Goal: Transaction & Acquisition: Purchase product/service

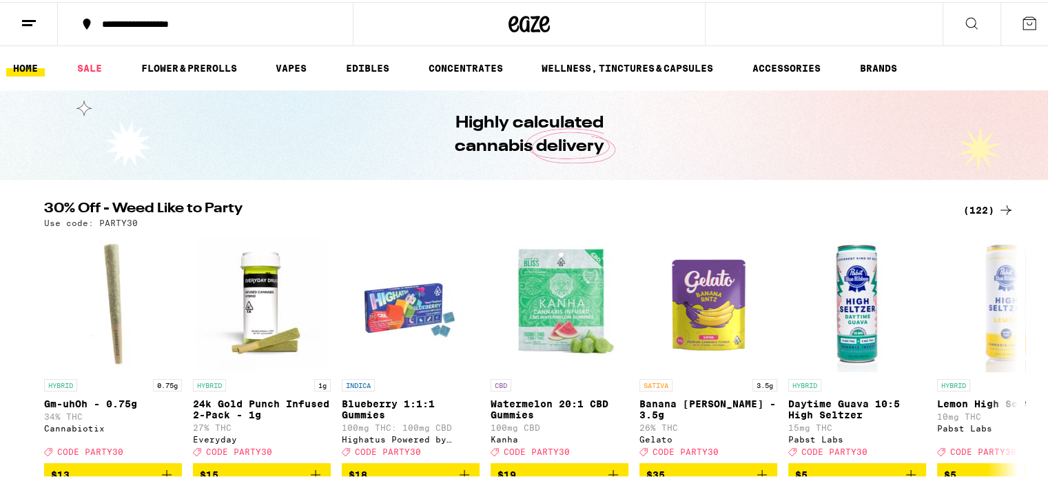
click at [968, 206] on div "(122)" at bounding box center [989, 208] width 51 height 17
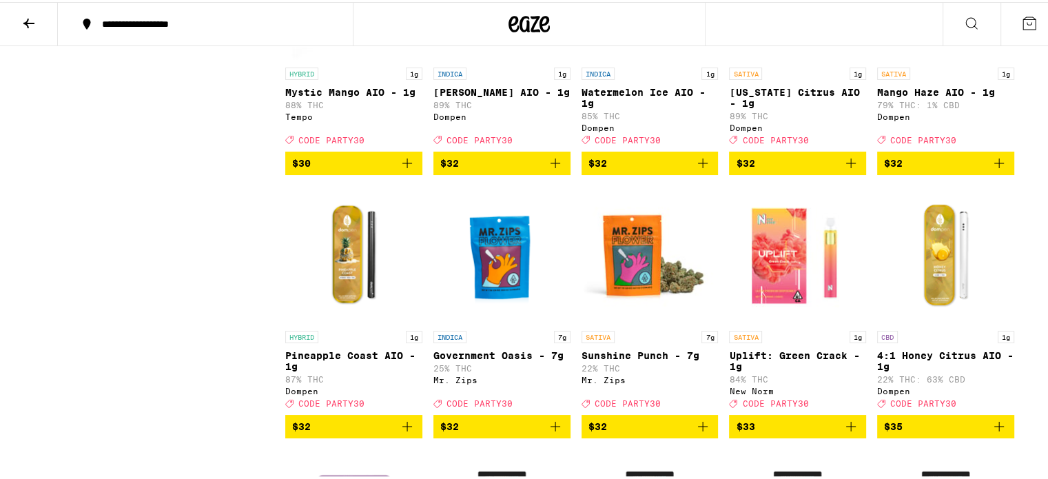
scroll to position [4748, 0]
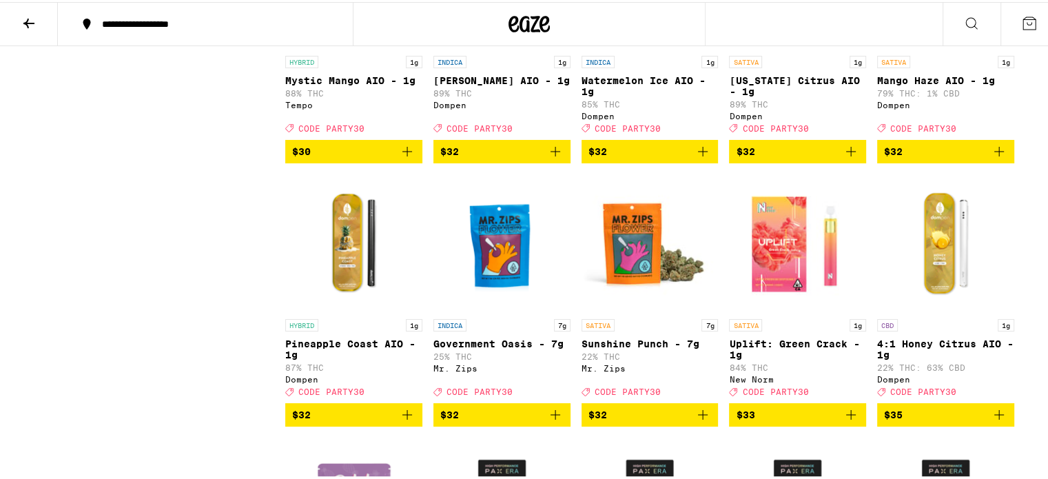
click at [848, 158] on icon "Add to bag" at bounding box center [851, 149] width 17 height 17
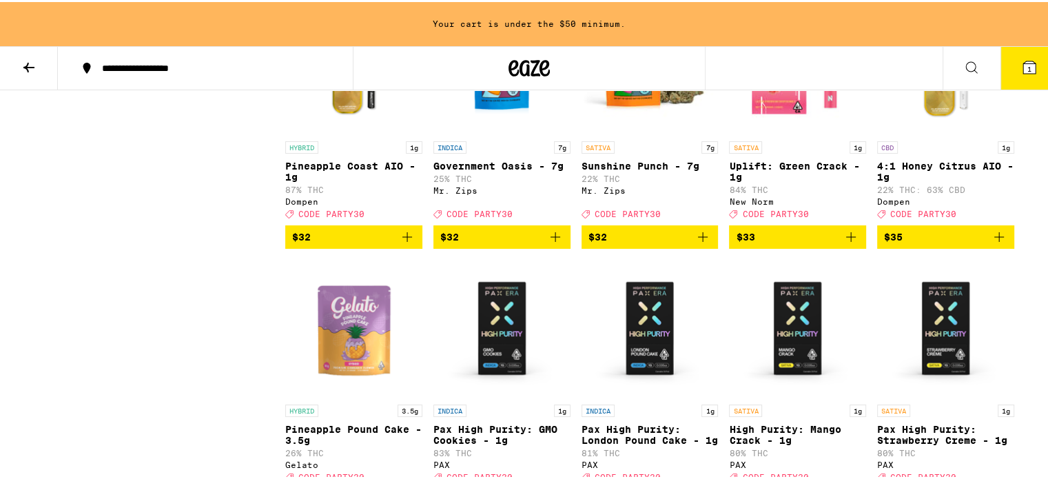
scroll to position [4999, 0]
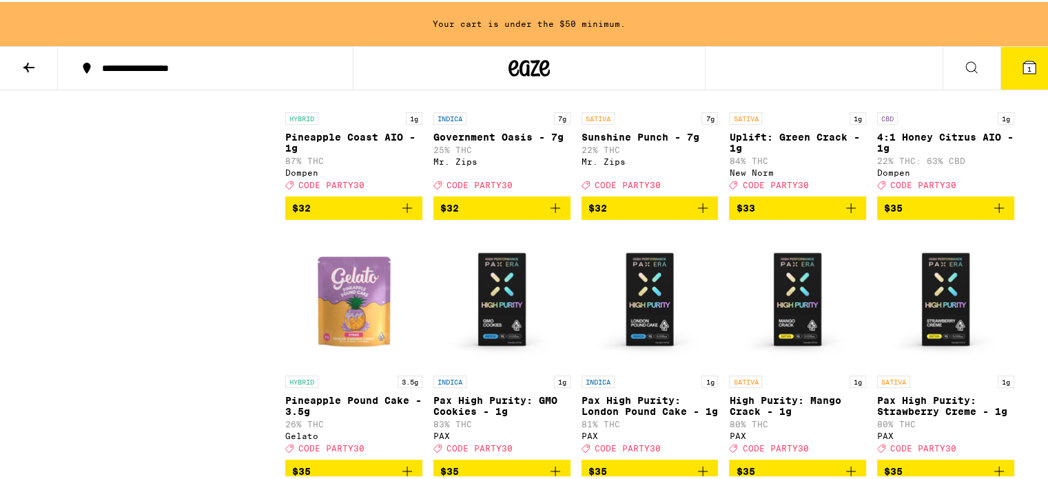
click at [400, 214] on icon "Add to bag" at bounding box center [407, 206] width 17 height 17
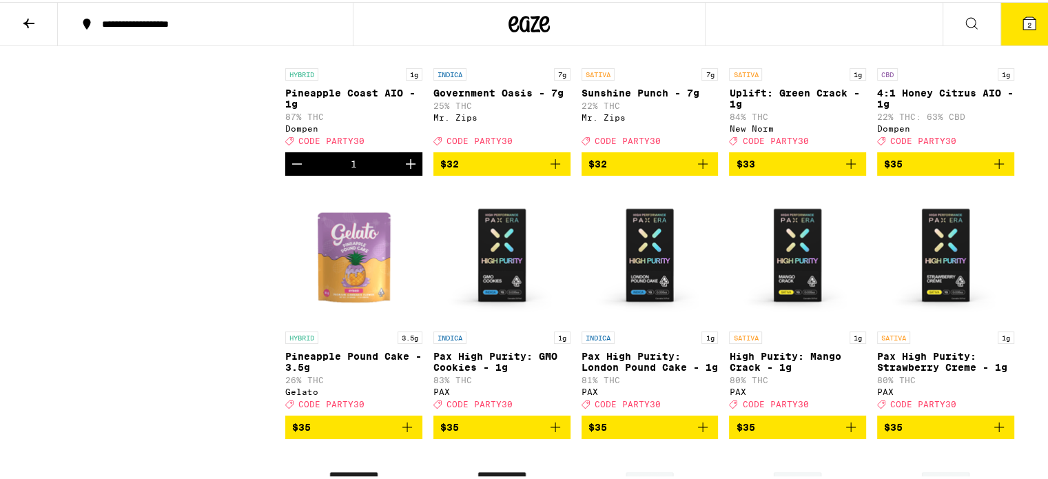
scroll to position [4955, 0]
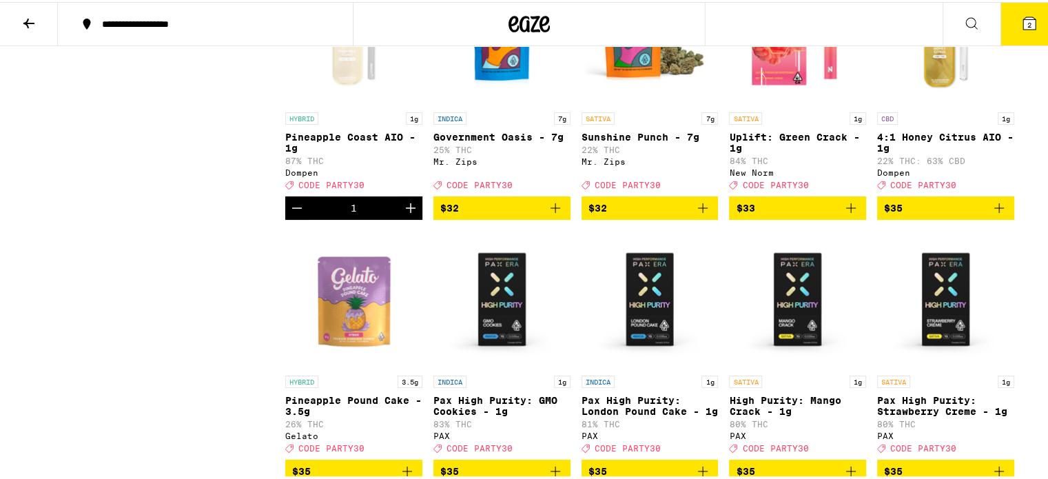
click at [342, 103] on div "Open page for Pineapple Coast AIO - 1g from Dompen" at bounding box center [353, 35] width 137 height 138
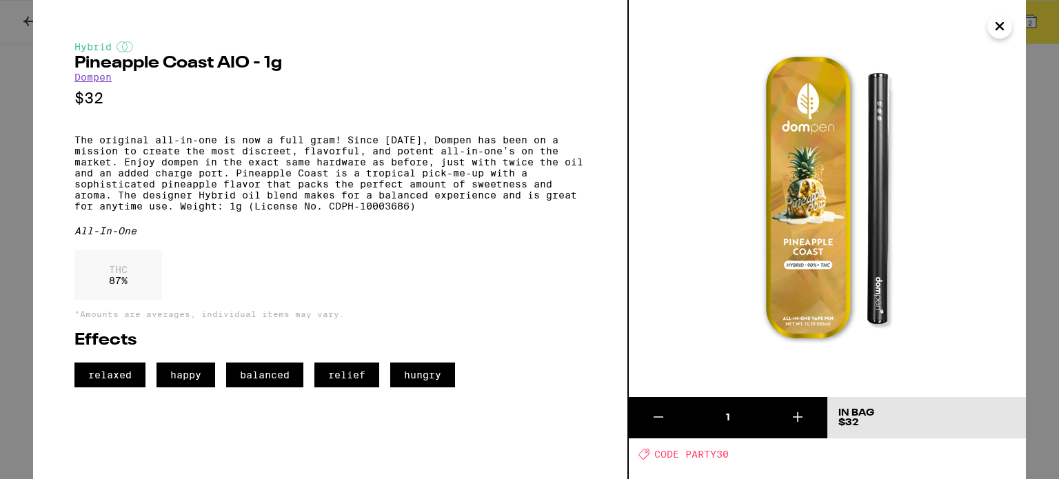
click at [1004, 30] on icon "Close" at bounding box center [999, 26] width 17 height 21
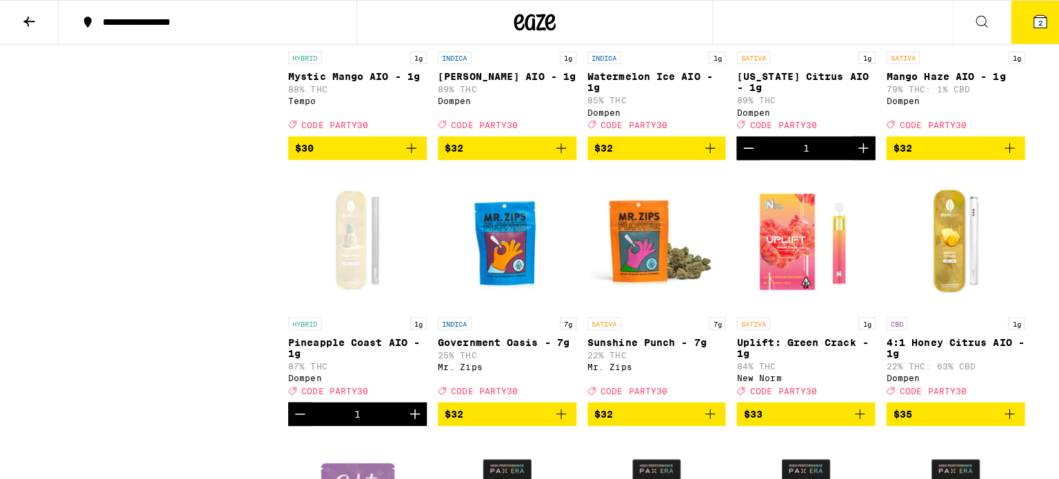
scroll to position [4748, 0]
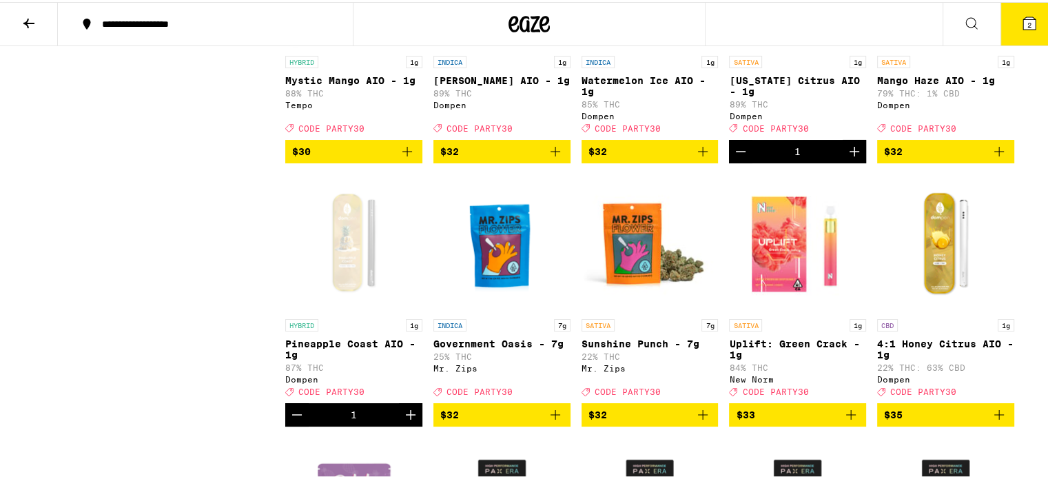
click at [778, 66] on div "SATIVA 1g" at bounding box center [797, 60] width 137 height 12
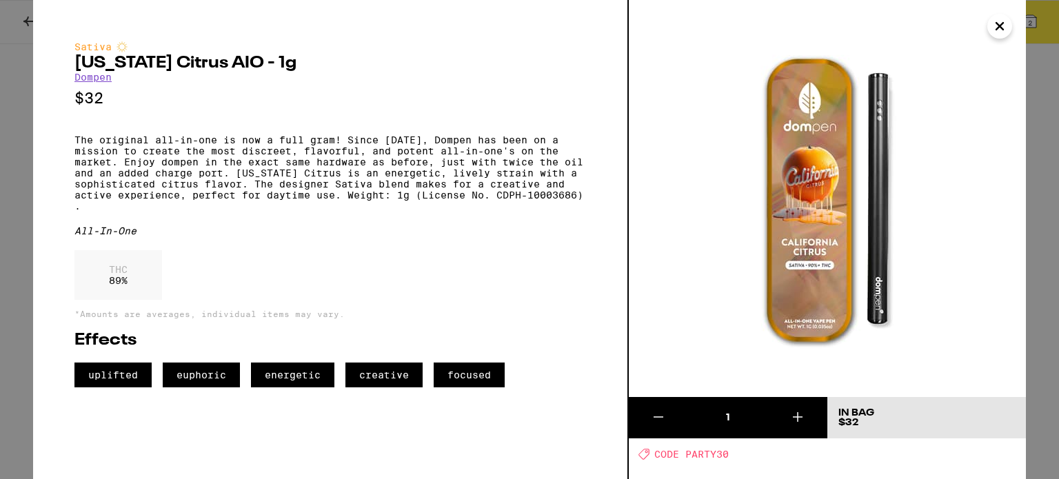
click at [796, 416] on icon at bounding box center [797, 417] width 17 height 17
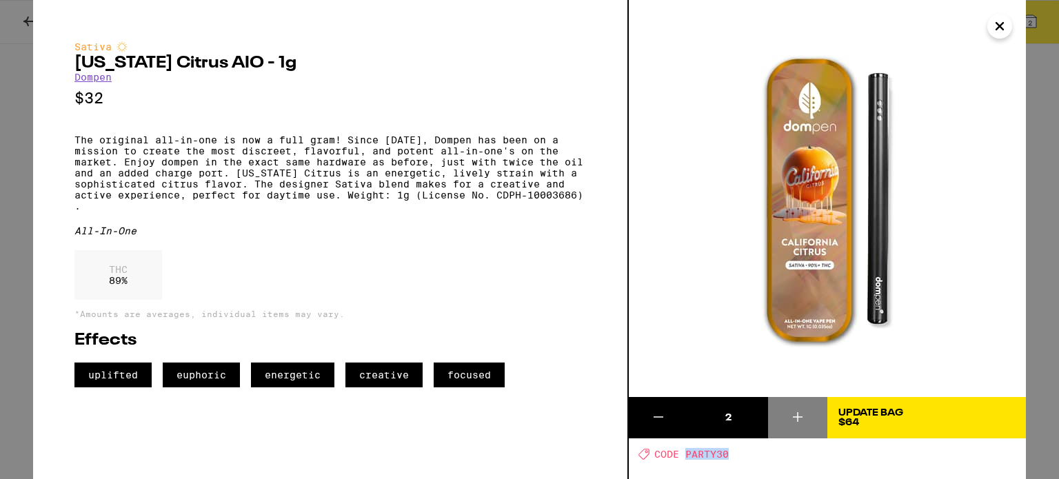
drag, startPoint x: 734, startPoint y: 454, endPoint x: 687, endPoint y: 452, distance: 47.6
click at [687, 452] on div "Deal Created with Sketch. CODE PARTY30" at bounding box center [831, 454] width 387 height 12
copy span "PARTY30"
click at [1005, 29] on icon "Close" at bounding box center [999, 26] width 17 height 21
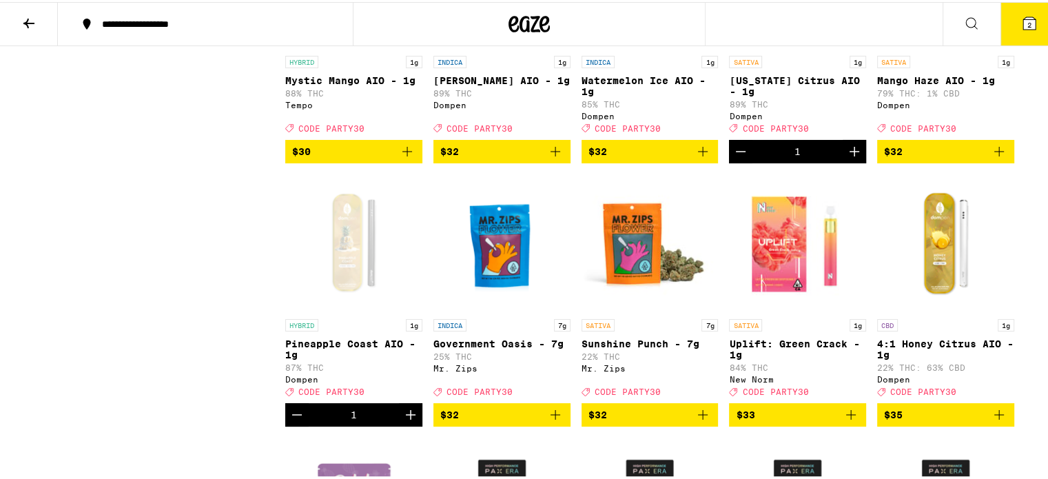
click at [1024, 16] on icon at bounding box center [1030, 21] width 12 height 12
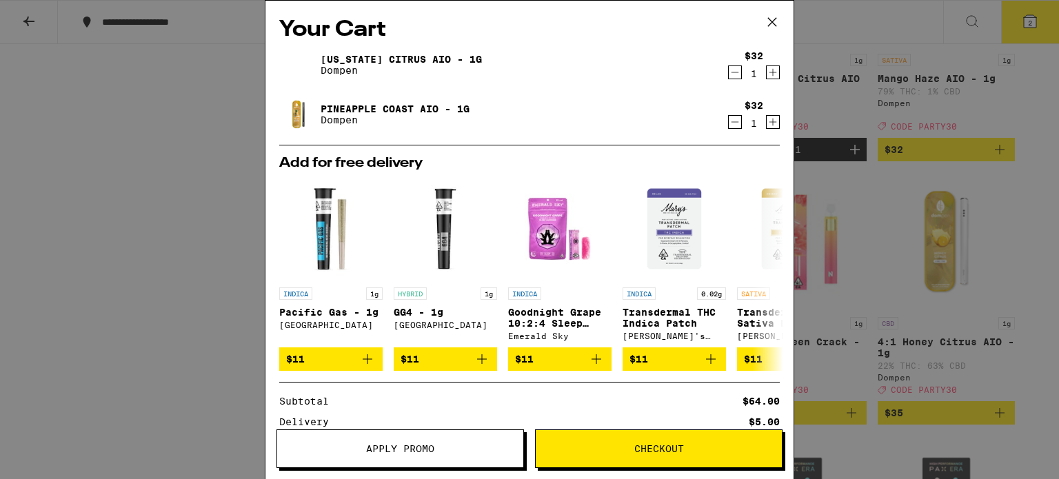
click at [769, 73] on icon "Increment" at bounding box center [773, 73] width 8 height 8
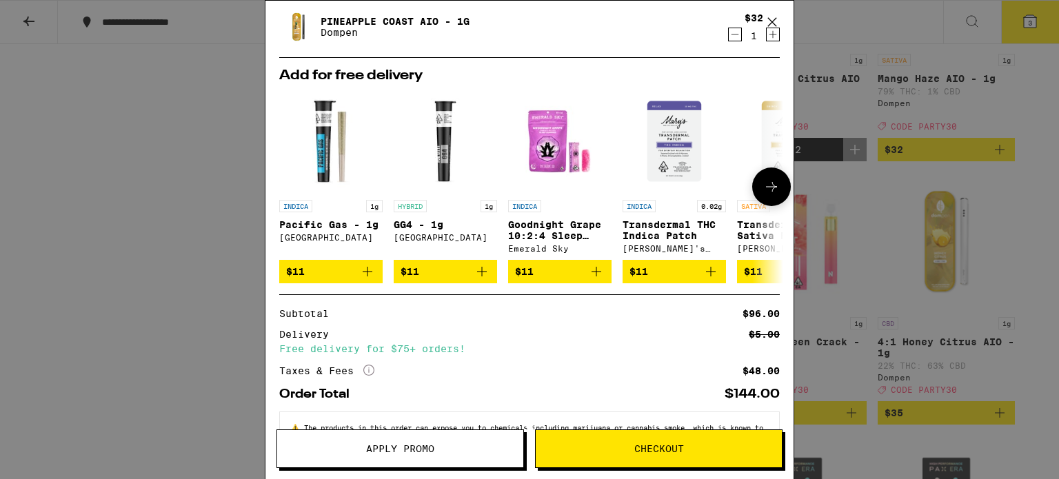
scroll to position [141, 0]
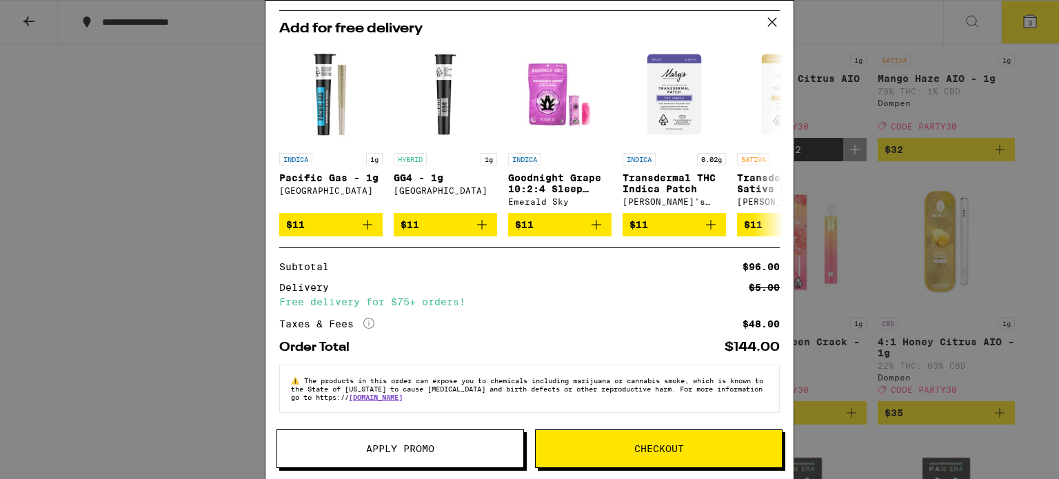
click at [413, 452] on span "Apply Promo" at bounding box center [400, 449] width 68 height 10
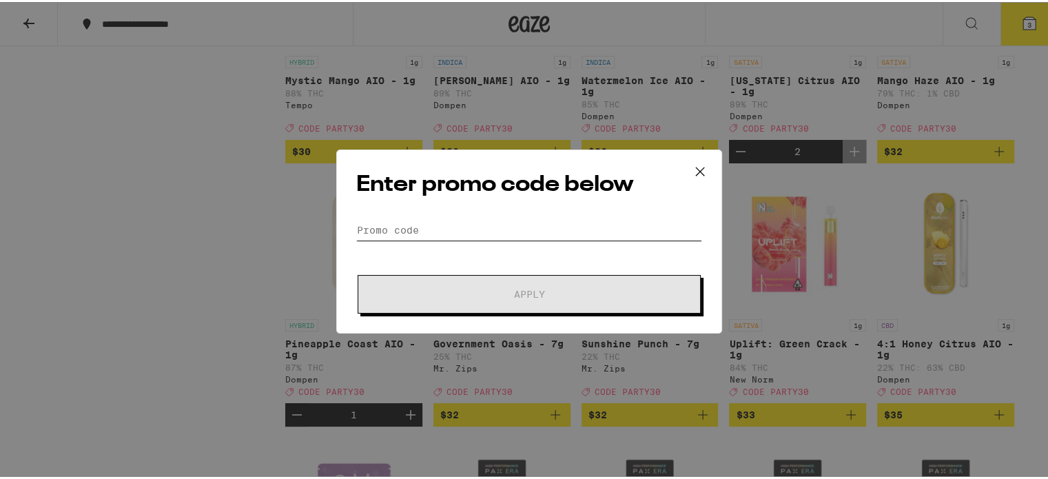
click at [411, 224] on input "Promo Code" at bounding box center [529, 228] width 346 height 21
paste input "PARTY30"
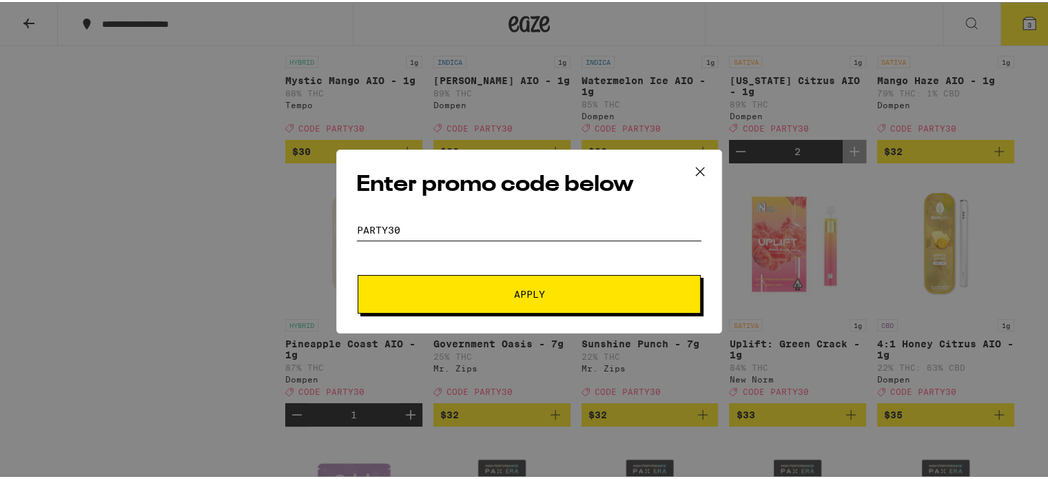
type input "PARTY30"
click at [422, 297] on button "Apply" at bounding box center [529, 292] width 343 height 39
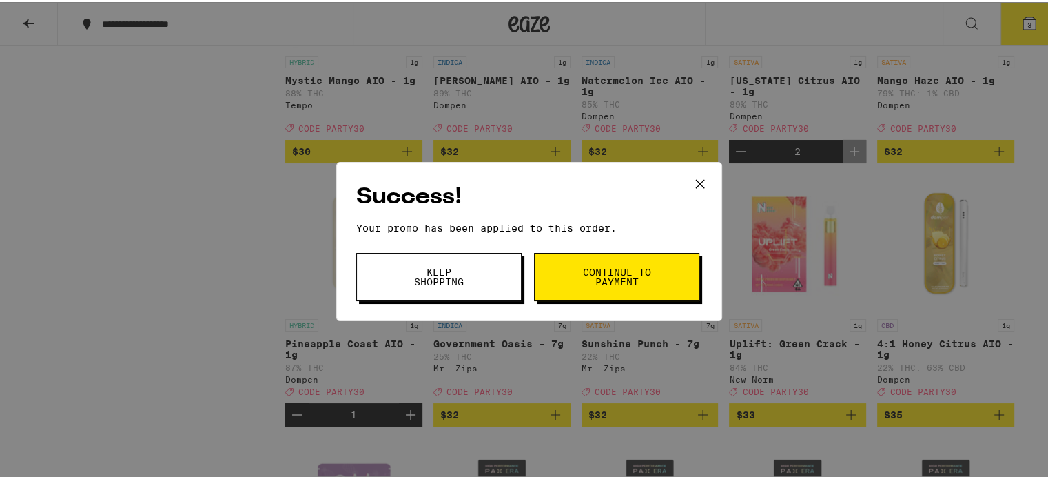
click at [694, 176] on icon at bounding box center [700, 182] width 21 height 21
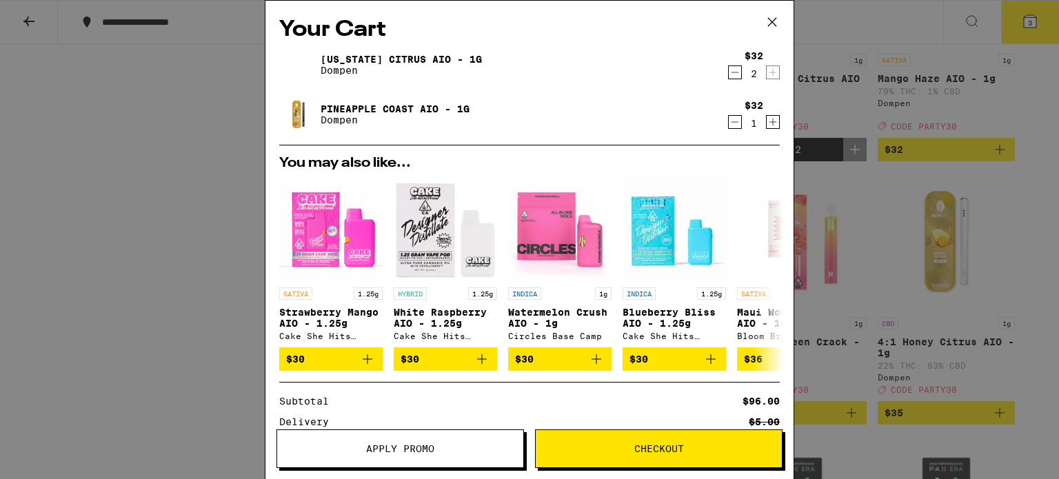
click at [772, 16] on icon at bounding box center [772, 22] width 21 height 21
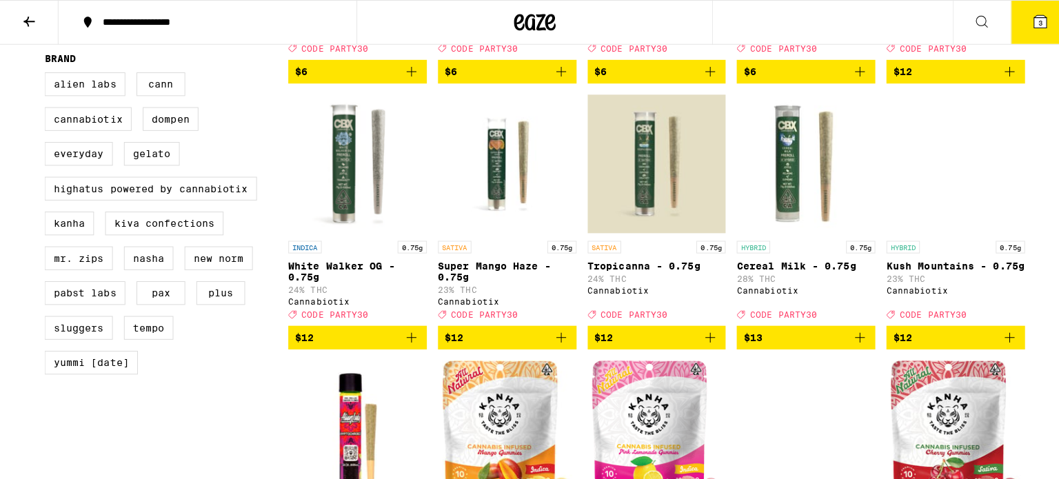
scroll to position [1172, 0]
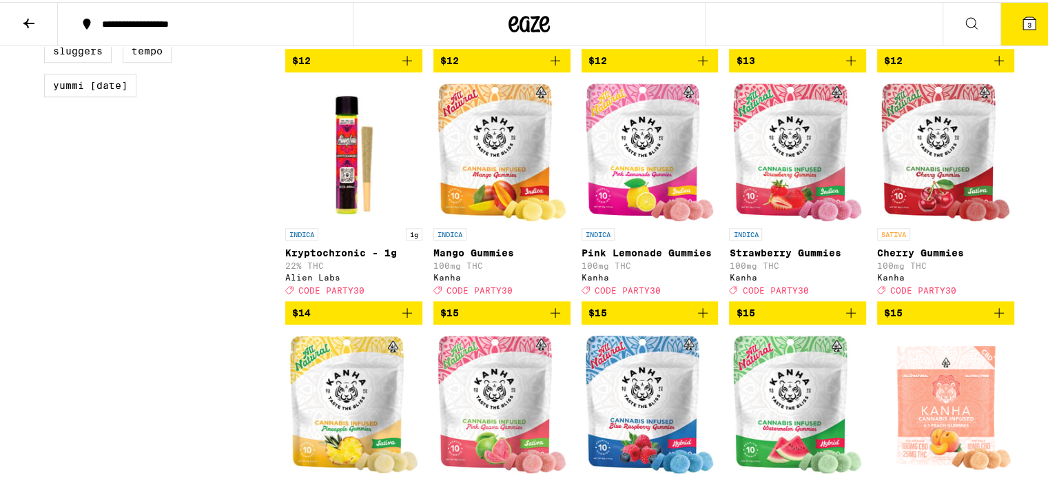
click at [1024, 21] on icon at bounding box center [1030, 21] width 12 height 12
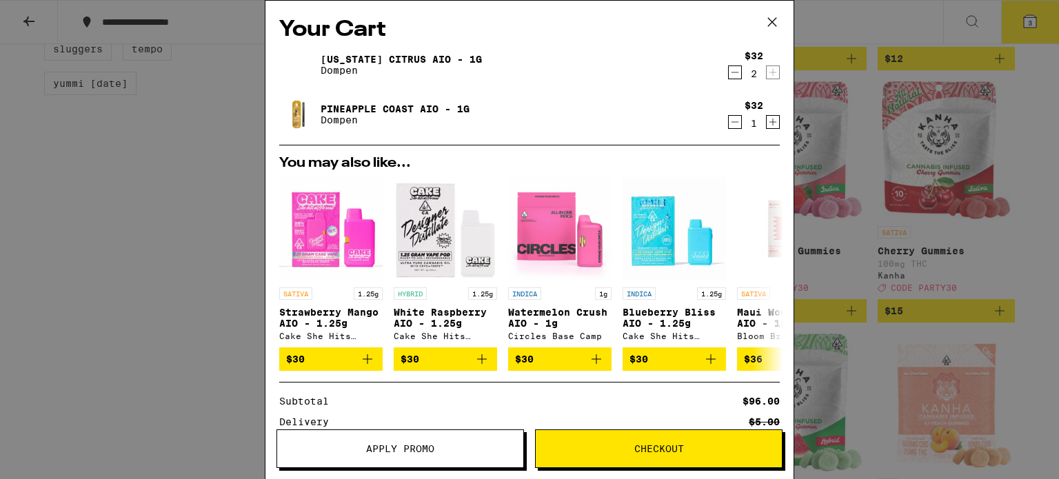
click at [651, 441] on button "Checkout" at bounding box center [658, 448] width 247 height 39
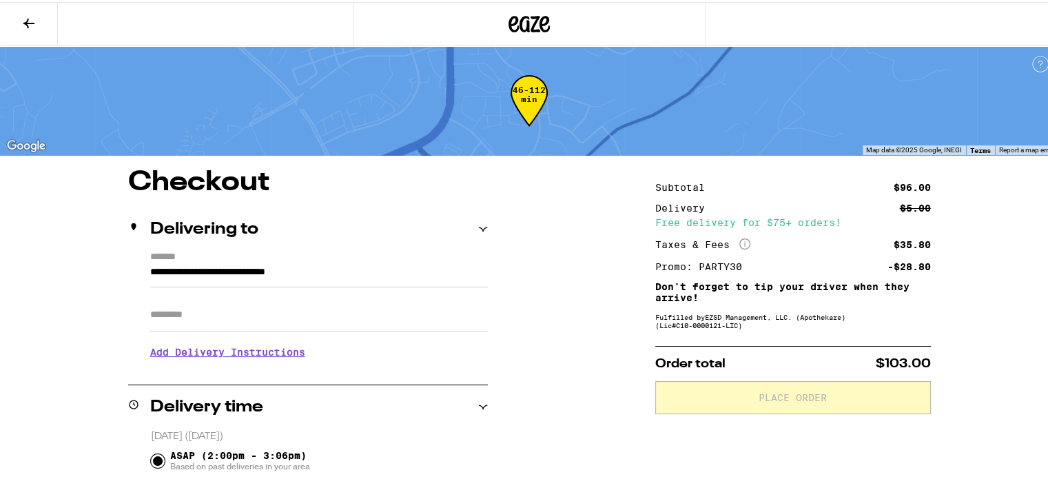
click at [235, 318] on input "Apt/Suite" at bounding box center [319, 312] width 338 height 33
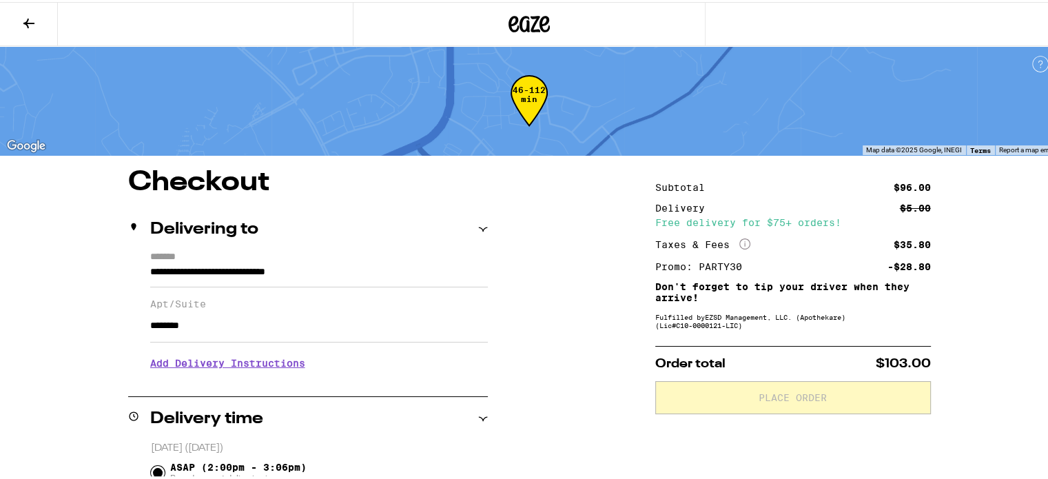
type input "********"
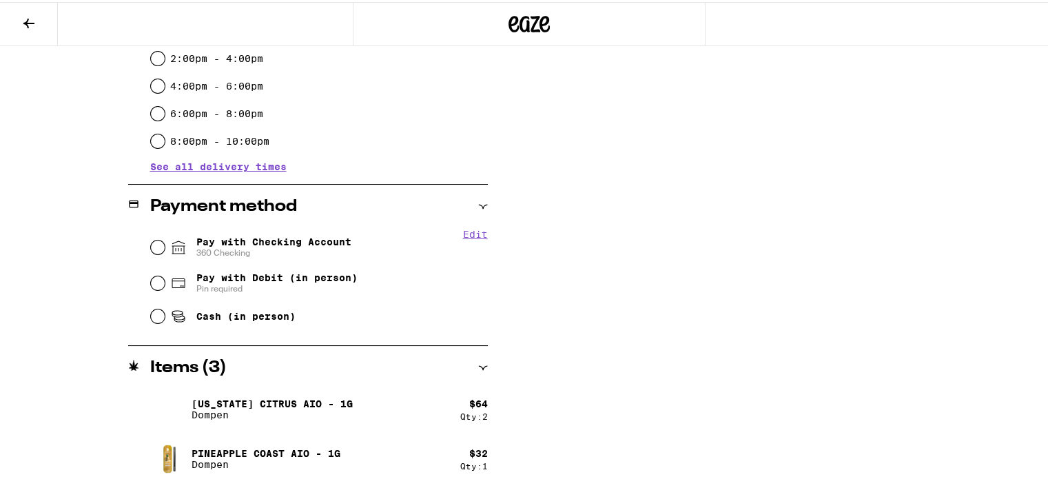
scroll to position [454, 0]
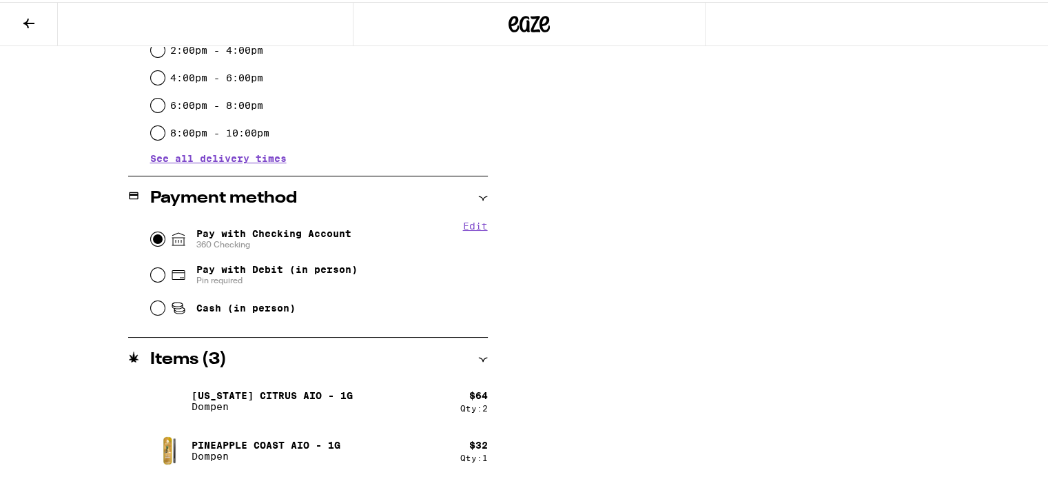
click at [151, 236] on input "Pay with Checking Account 360 Checking" at bounding box center [158, 237] width 14 height 14
radio input "true"
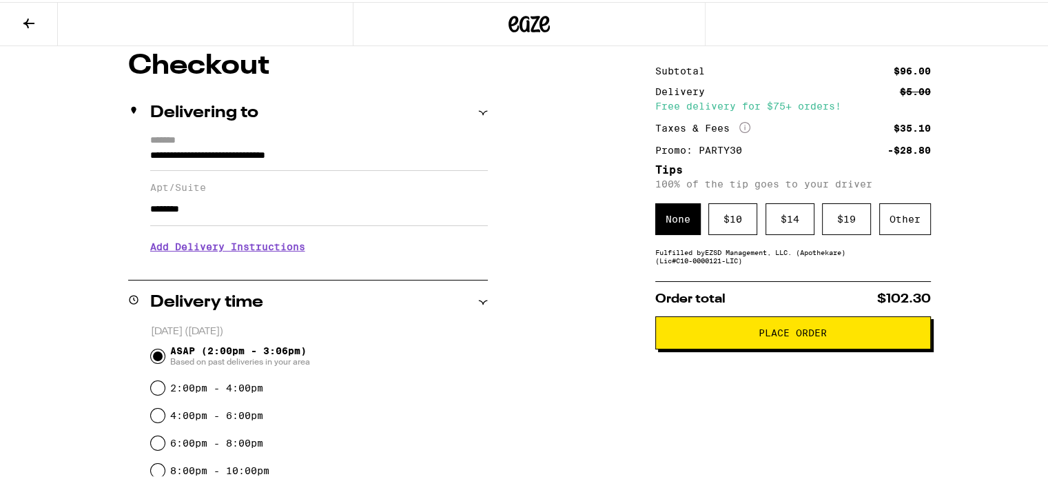
scroll to position [84, 0]
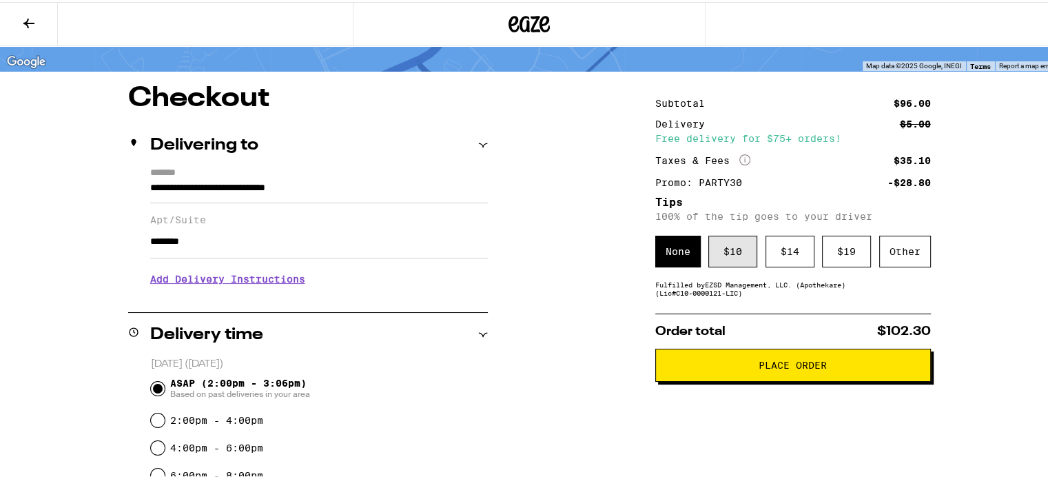
click at [720, 259] on div "$ 10" at bounding box center [733, 250] width 49 height 32
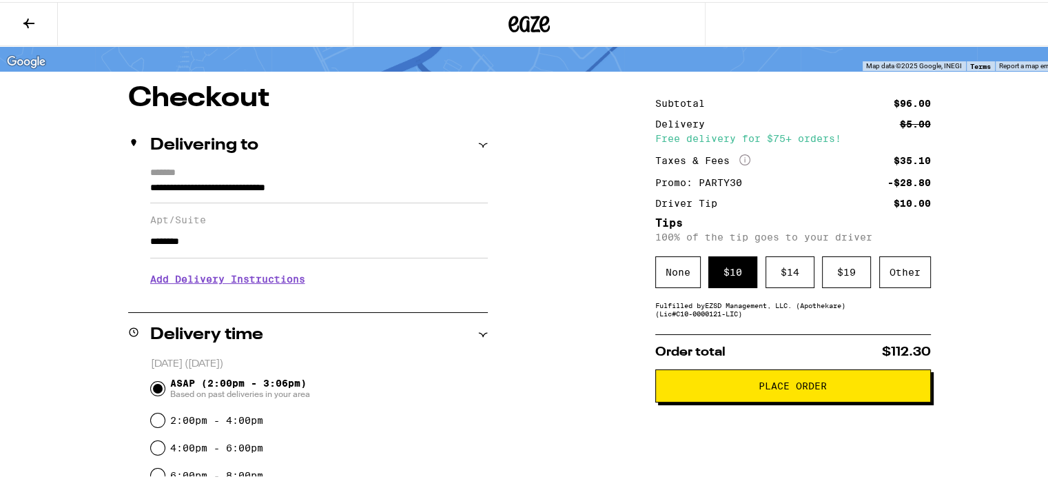
click at [782, 389] on span "Place Order" at bounding box center [793, 384] width 68 height 10
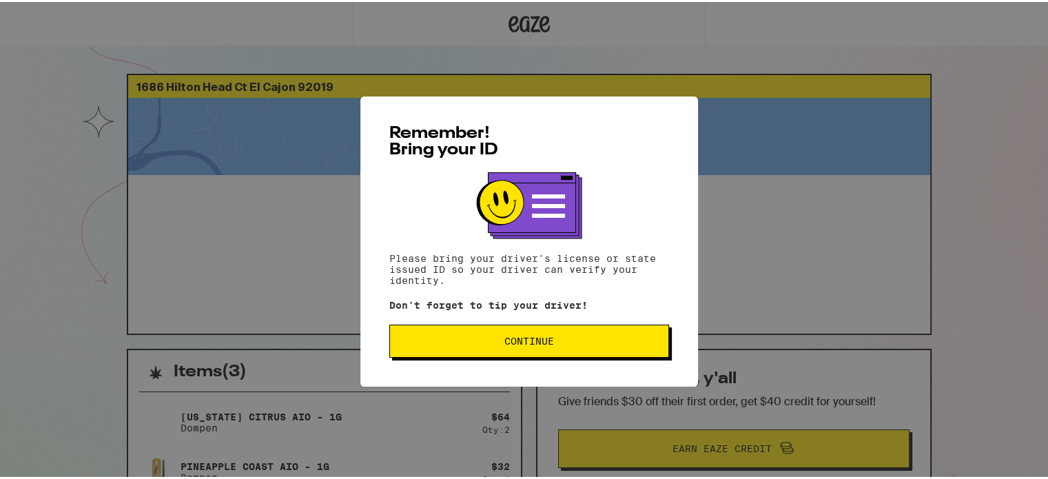
click at [485, 340] on span "Continue" at bounding box center [529, 339] width 256 height 10
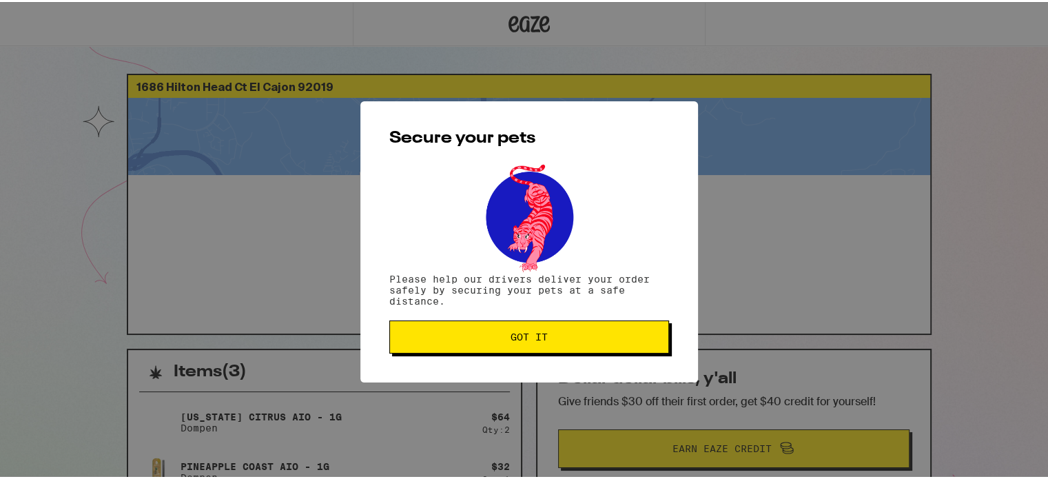
click at [482, 345] on button "Got it" at bounding box center [529, 334] width 280 height 33
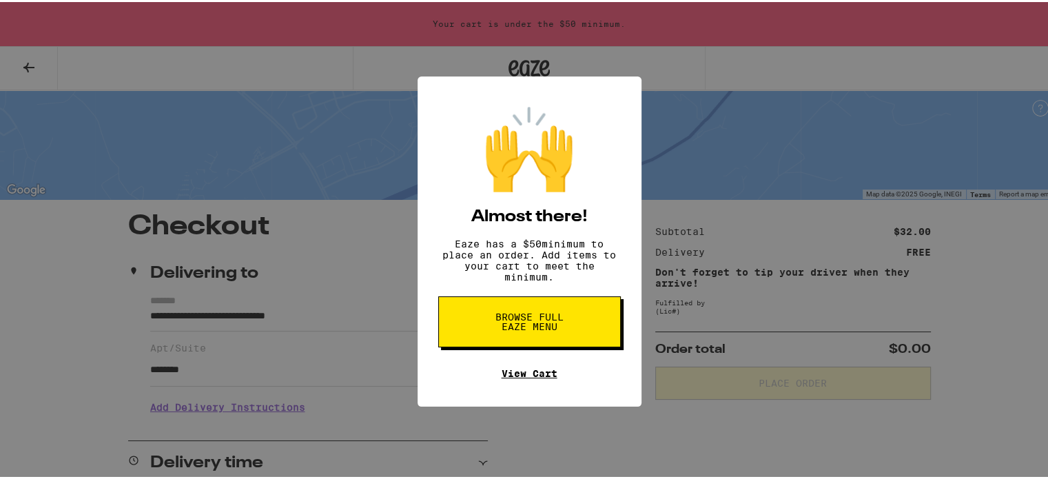
click at [518, 377] on link "View Cart" at bounding box center [530, 371] width 56 height 11
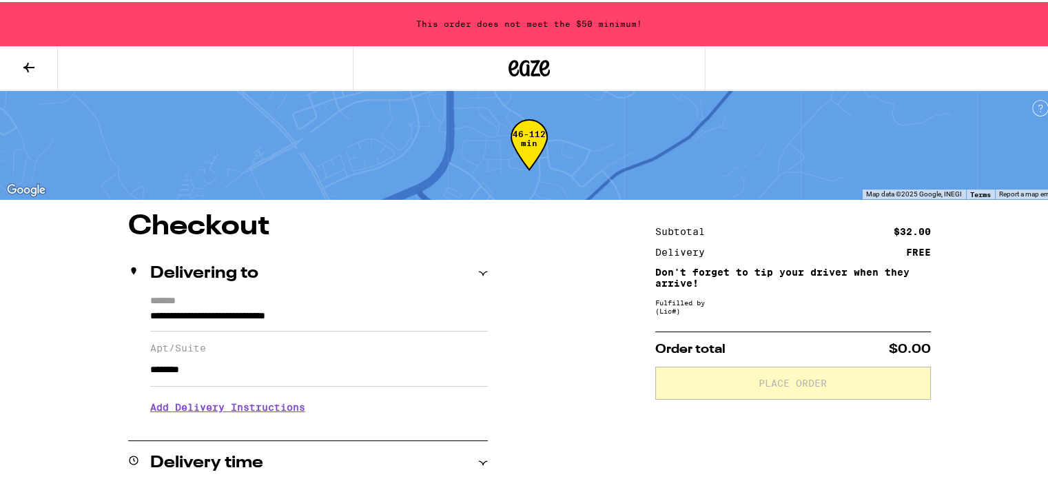
click at [26, 59] on icon at bounding box center [29, 65] width 17 height 17
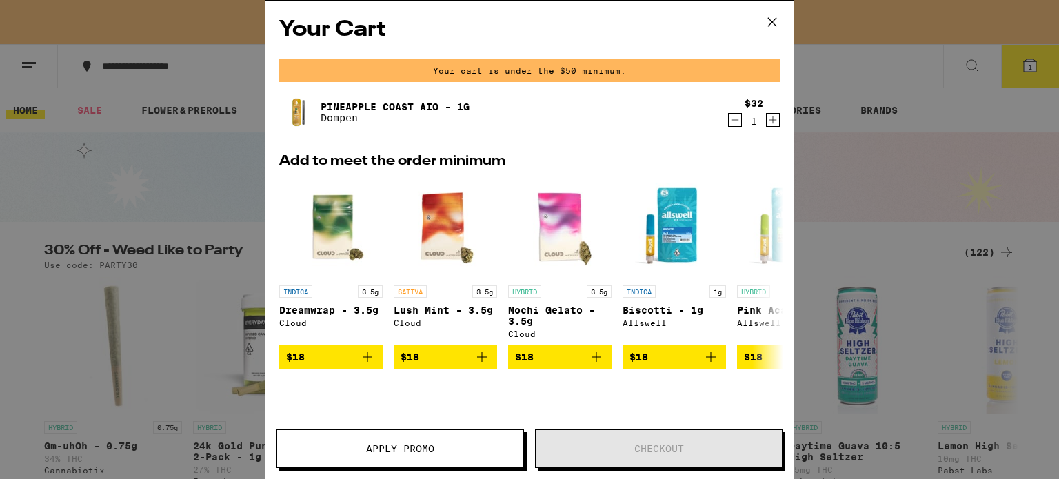
click at [356, 108] on link "Pineapple Coast AIO - 1g" at bounding box center [395, 106] width 149 height 11
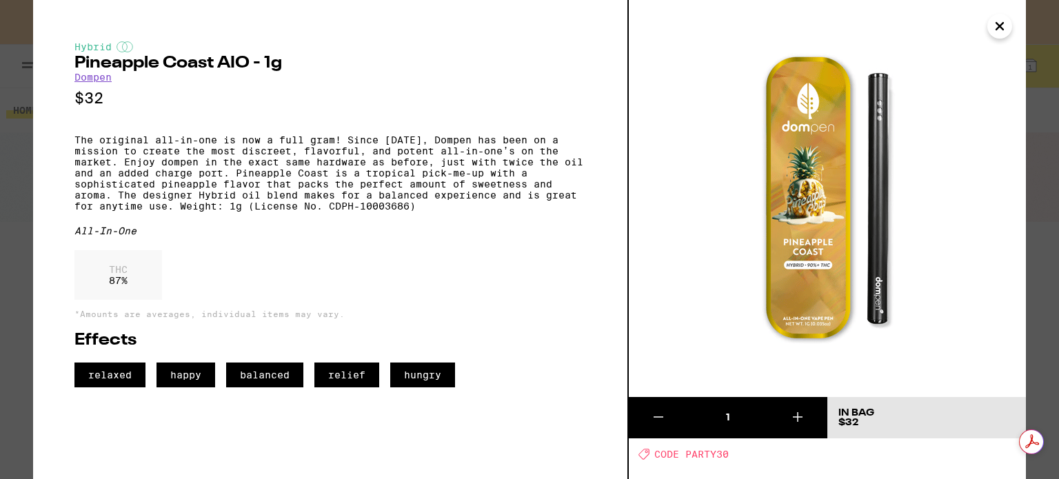
click at [1004, 28] on icon "Close" at bounding box center [999, 26] width 17 height 21
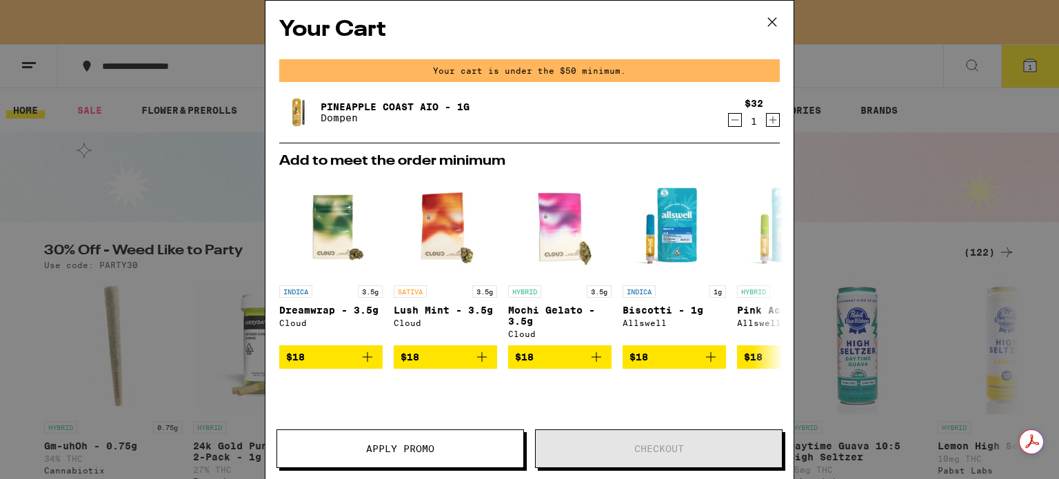
click at [767, 14] on icon at bounding box center [772, 22] width 21 height 21
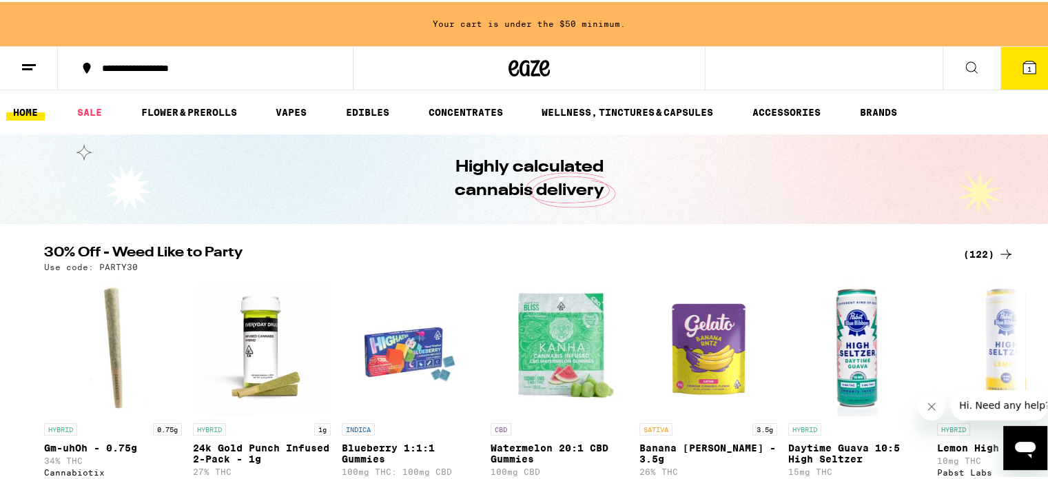
click at [989, 247] on div "(122)" at bounding box center [989, 252] width 51 height 17
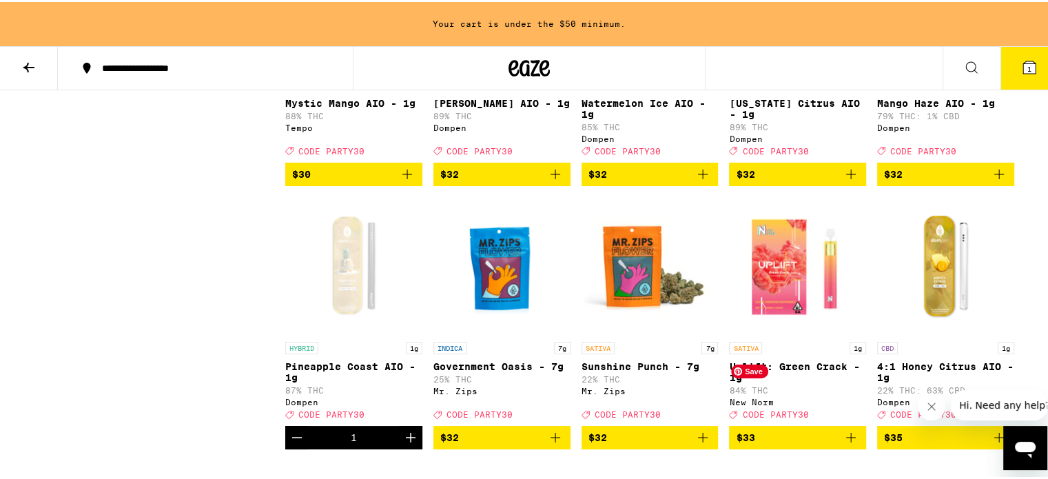
scroll to position [4688, 0]
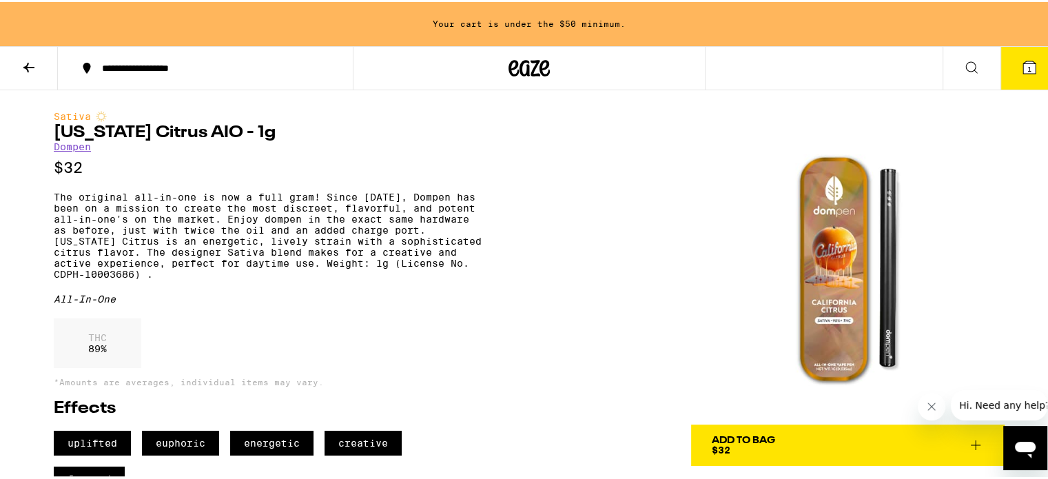
click at [22, 64] on icon at bounding box center [29, 65] width 17 height 17
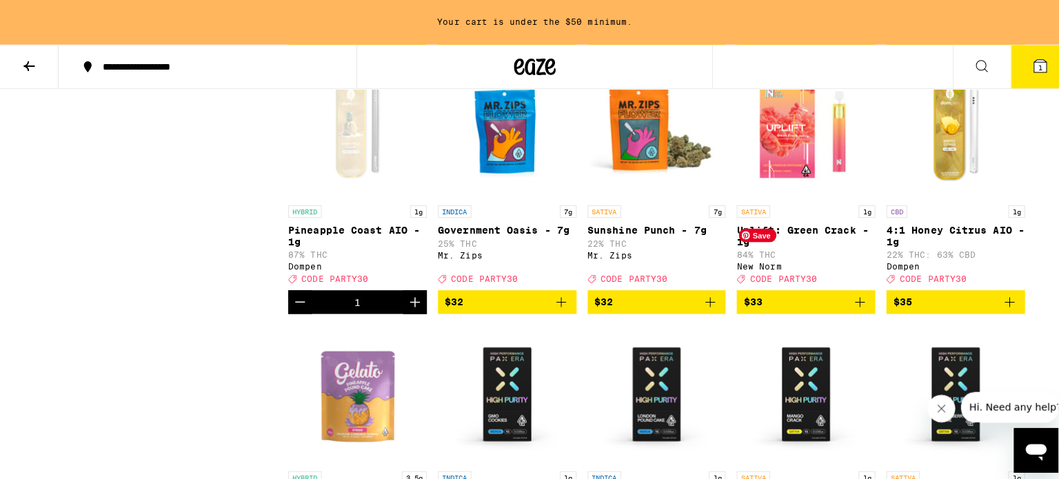
scroll to position [5032, 0]
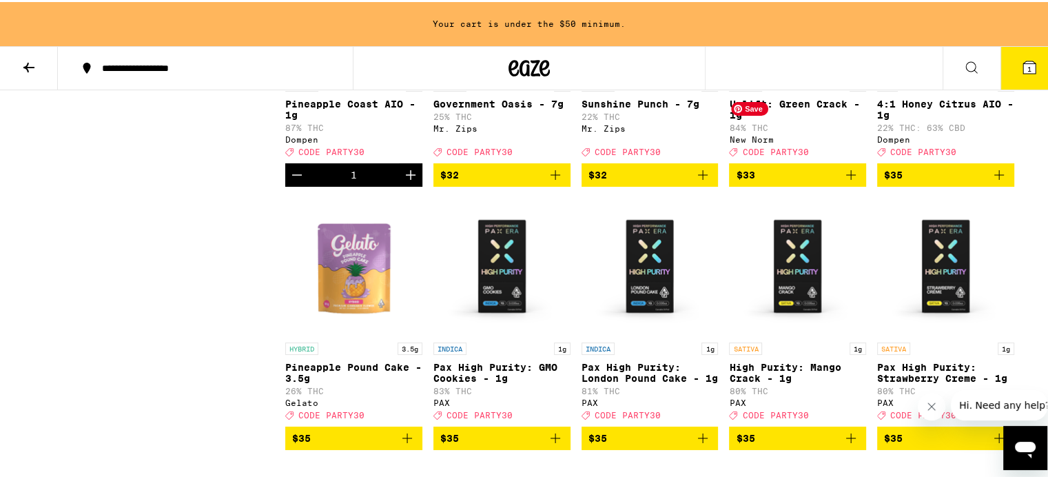
click at [777, 70] on img "Open page for Uplift: Green Crack - 1g from New Norm" at bounding box center [797, 1] width 137 height 138
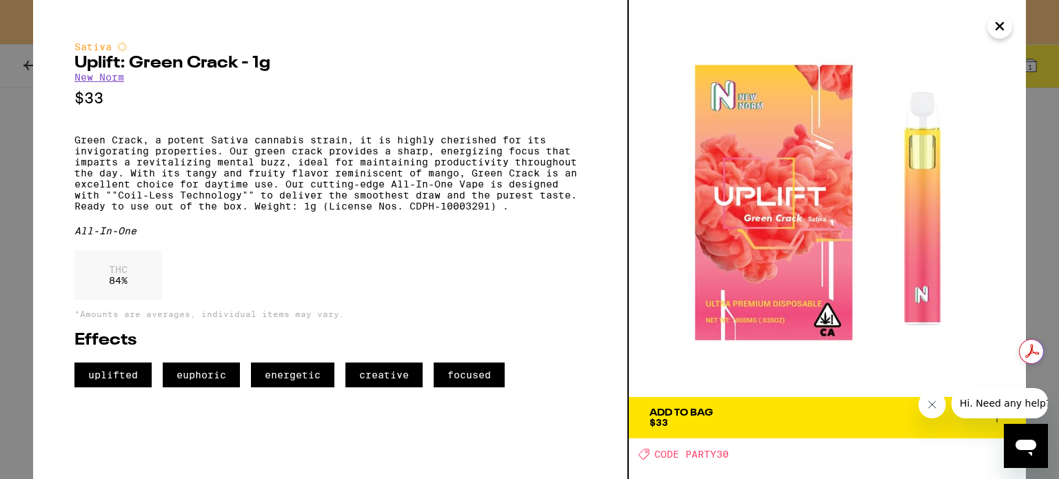
click at [862, 428] on button "Add To Bag $33" at bounding box center [827, 417] width 397 height 41
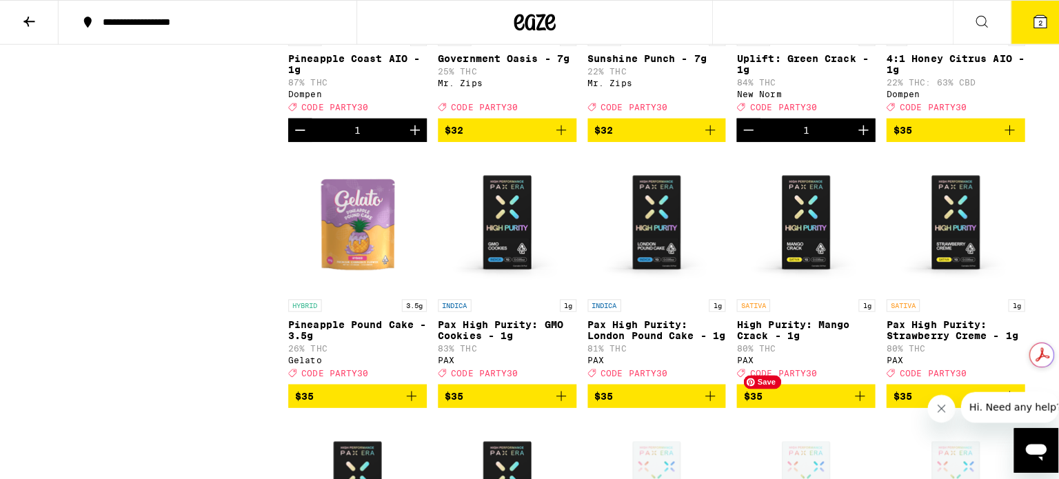
scroll to position [4988, 0]
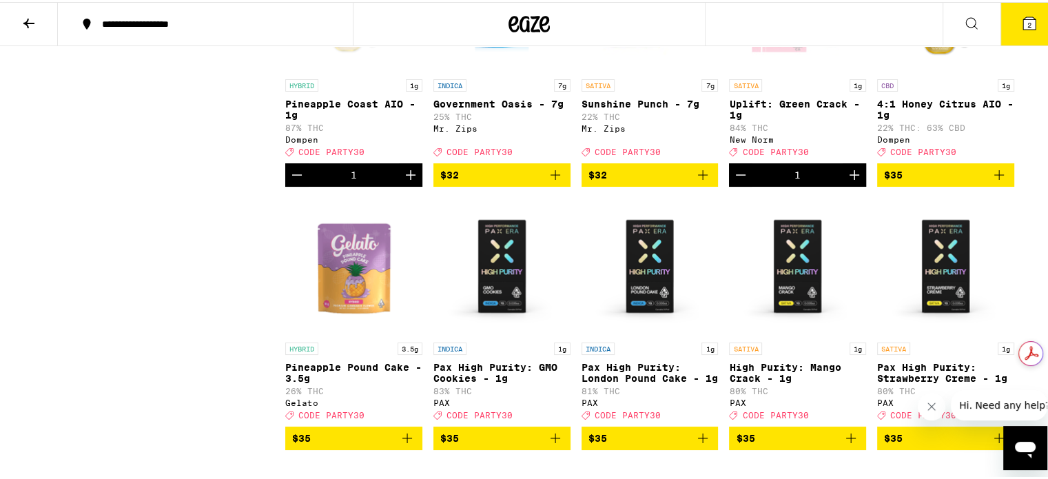
click at [1006, 19] on button "2" at bounding box center [1030, 22] width 58 height 43
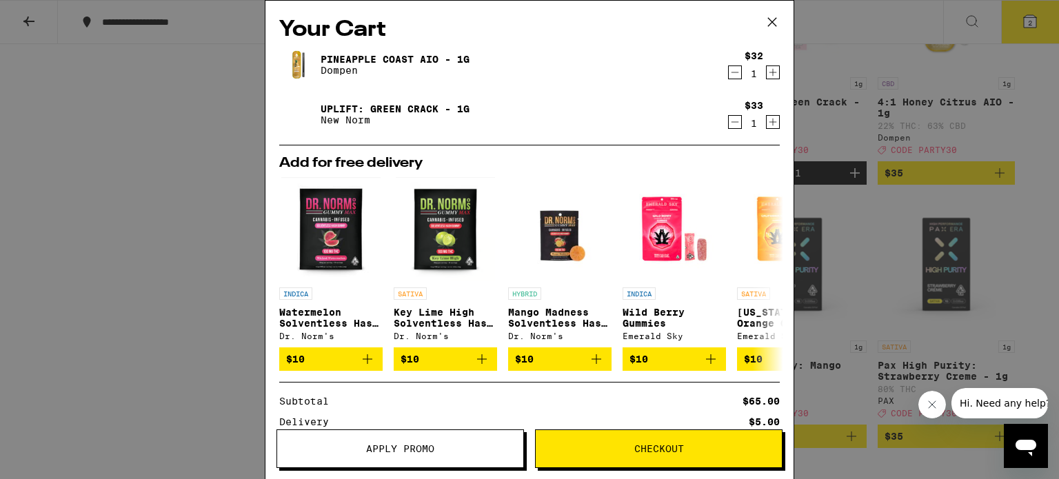
click at [767, 121] on icon "Increment" at bounding box center [773, 122] width 12 height 17
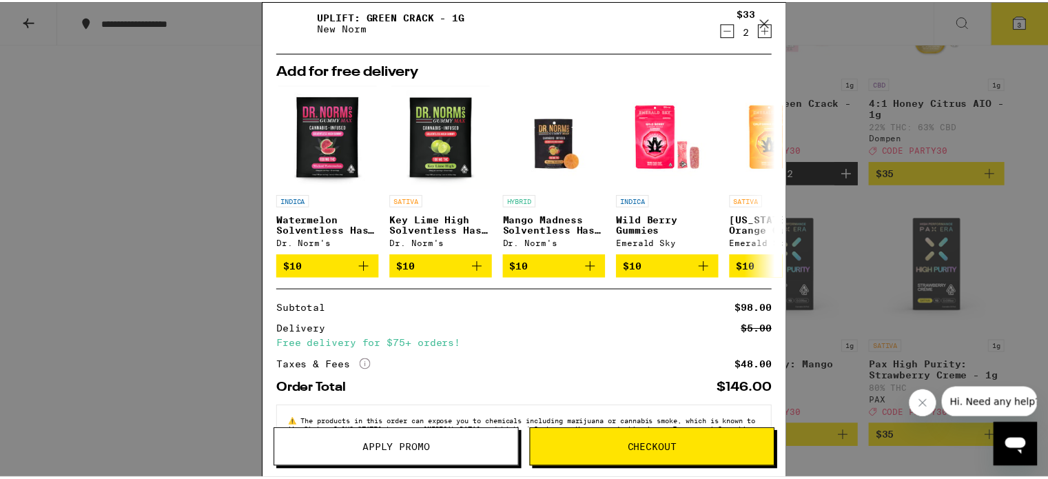
scroll to position [141, 0]
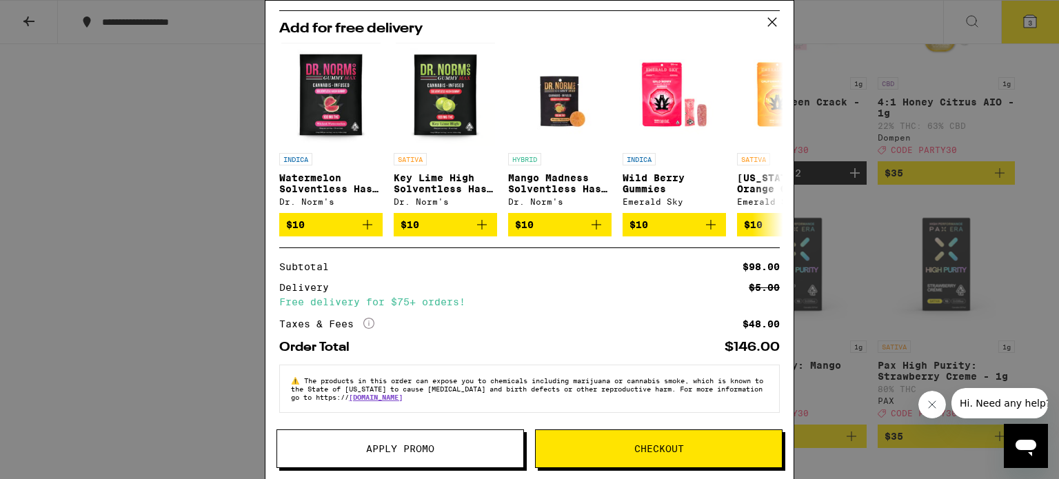
click at [396, 456] on button "Apply Promo" at bounding box center [399, 448] width 247 height 39
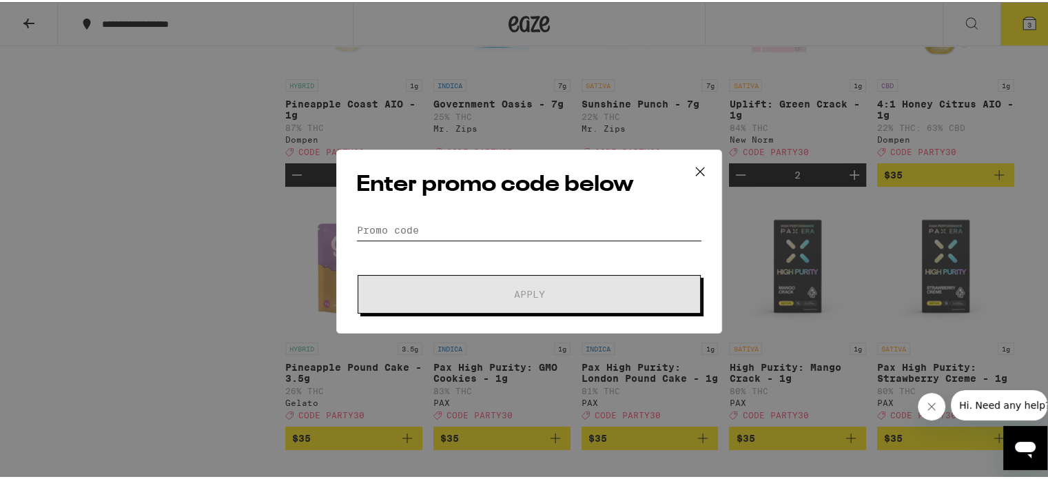
click at [469, 223] on input "Promo Code" at bounding box center [529, 228] width 346 height 21
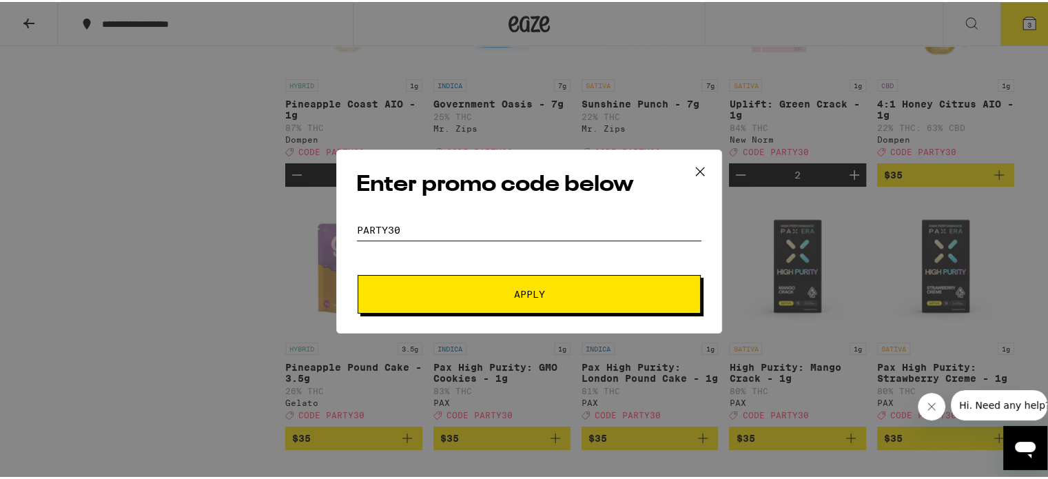
type input "party30"
click at [459, 292] on span "Apply" at bounding box center [529, 292] width 248 height 10
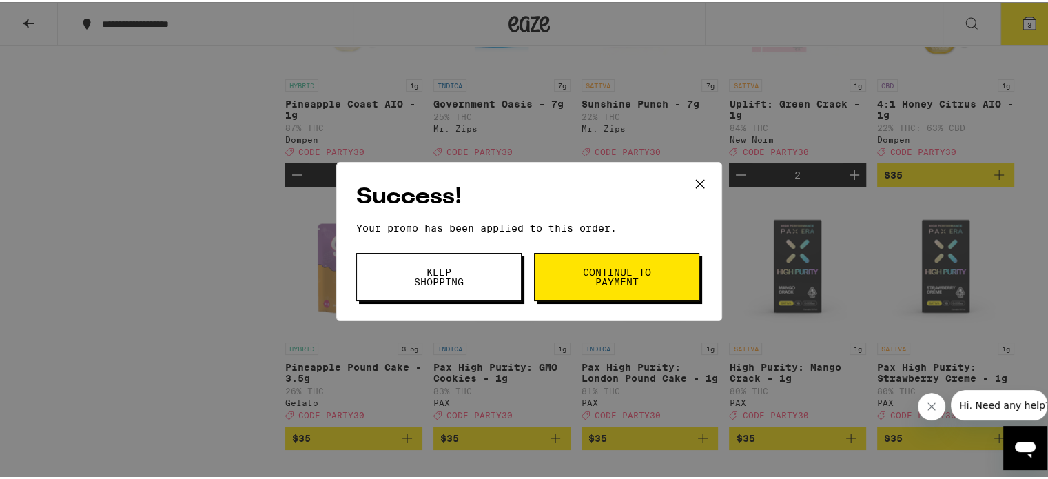
click at [573, 280] on button "Continue to payment" at bounding box center [616, 275] width 165 height 48
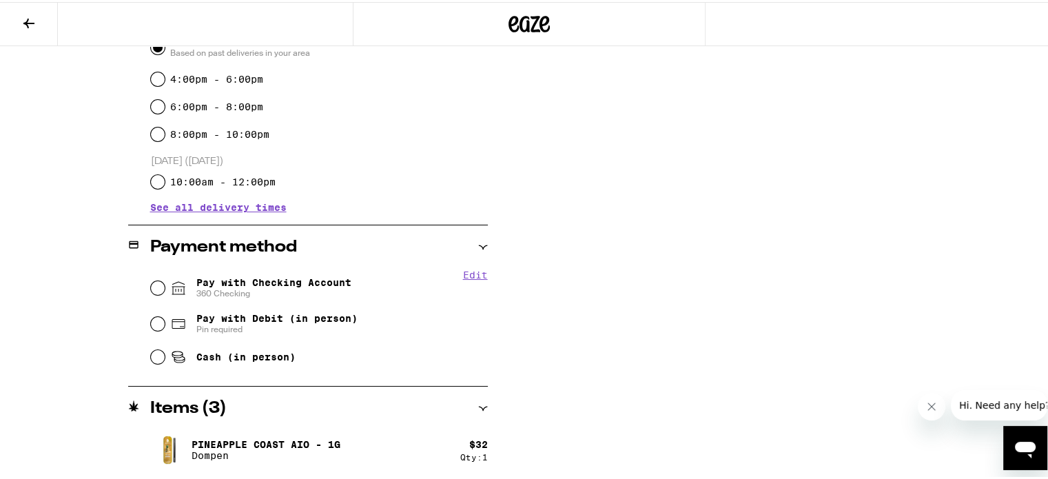
scroll to position [394, 0]
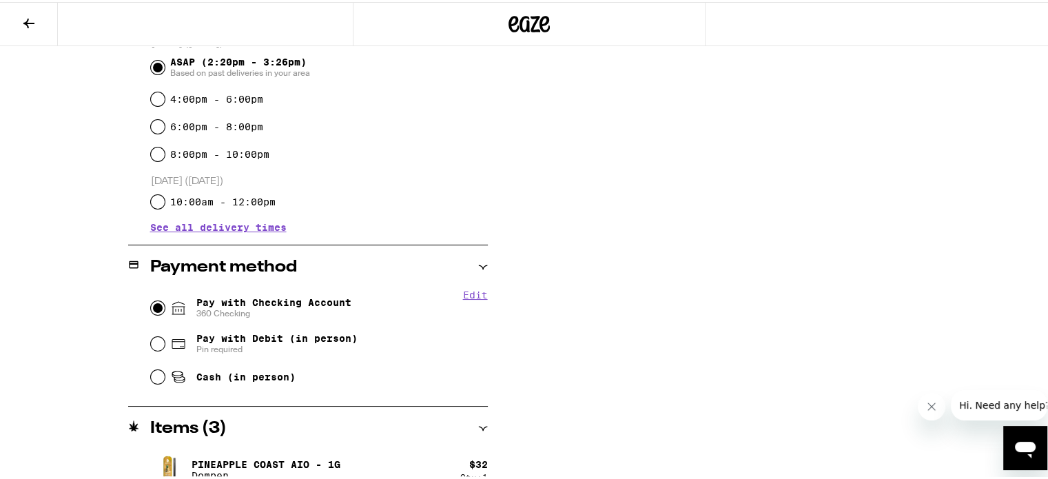
click at [152, 307] on input "Pay with Checking Account 360 Checking" at bounding box center [158, 306] width 14 height 14
radio input "true"
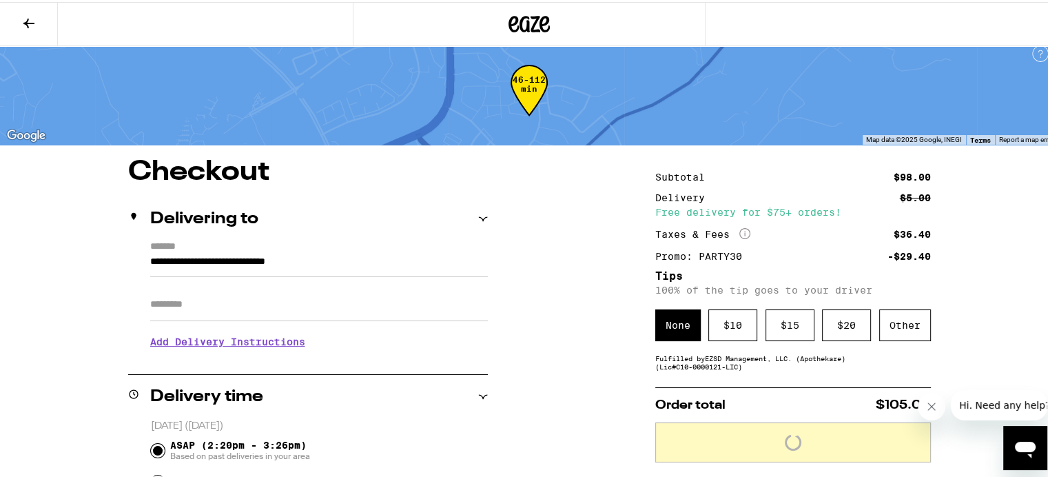
scroll to position [0, 0]
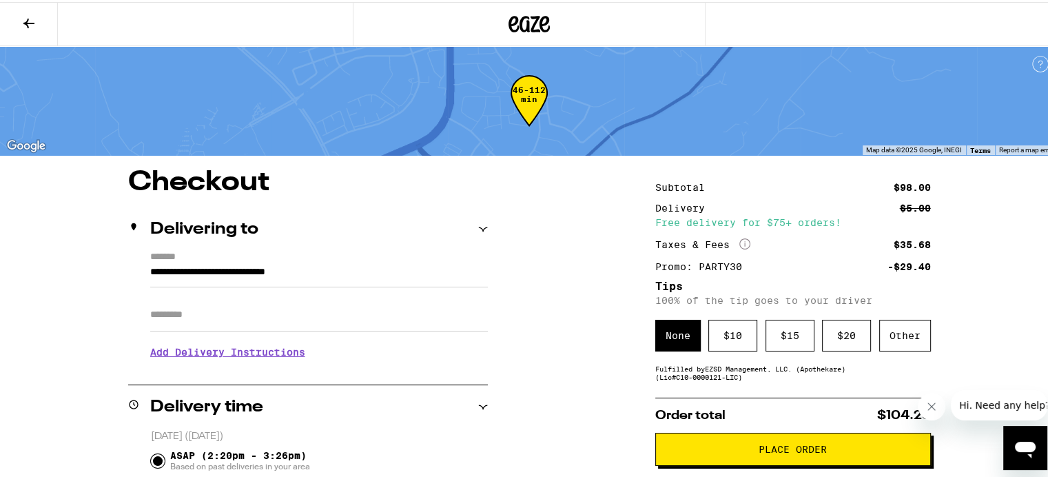
click at [223, 327] on input "Apt/Suite" at bounding box center [319, 312] width 338 height 33
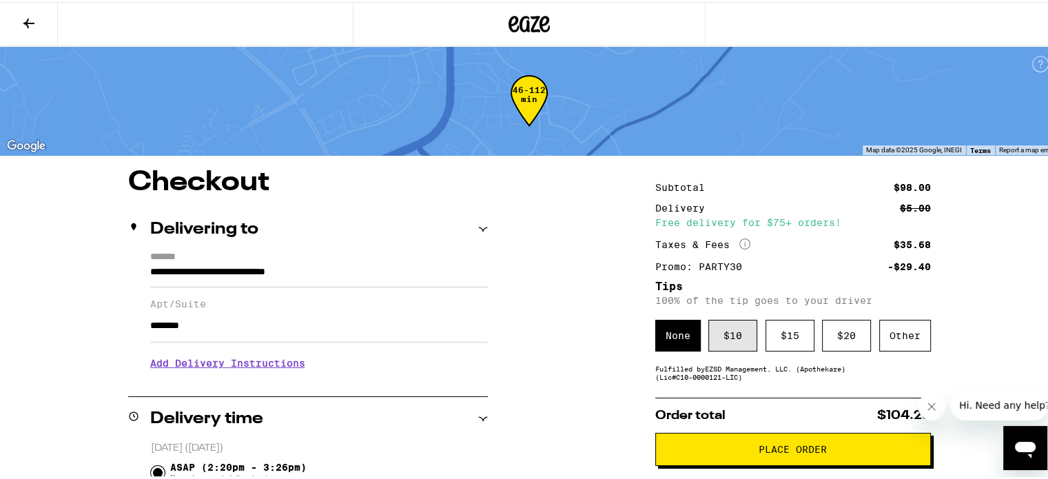
type input "********"
click at [739, 344] on div "$ 10" at bounding box center [733, 334] width 49 height 32
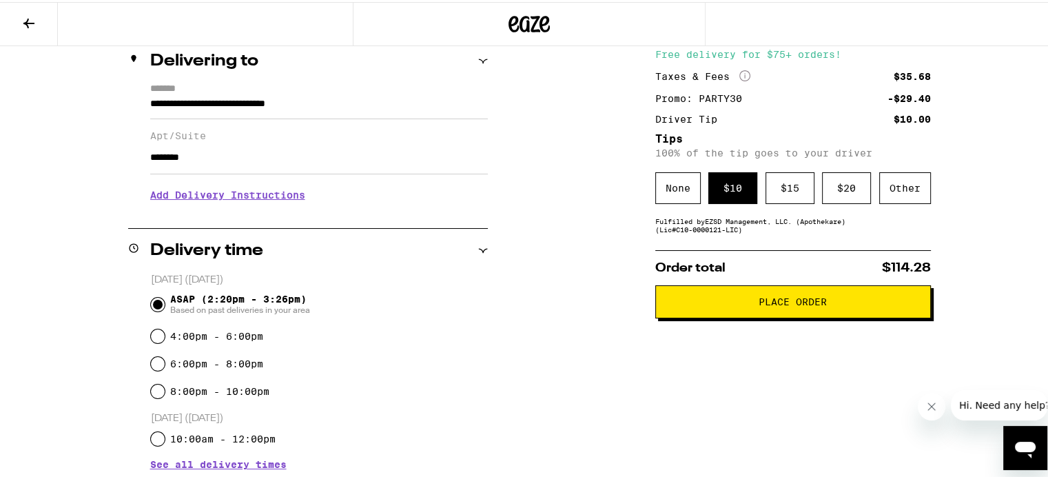
scroll to position [207, 0]
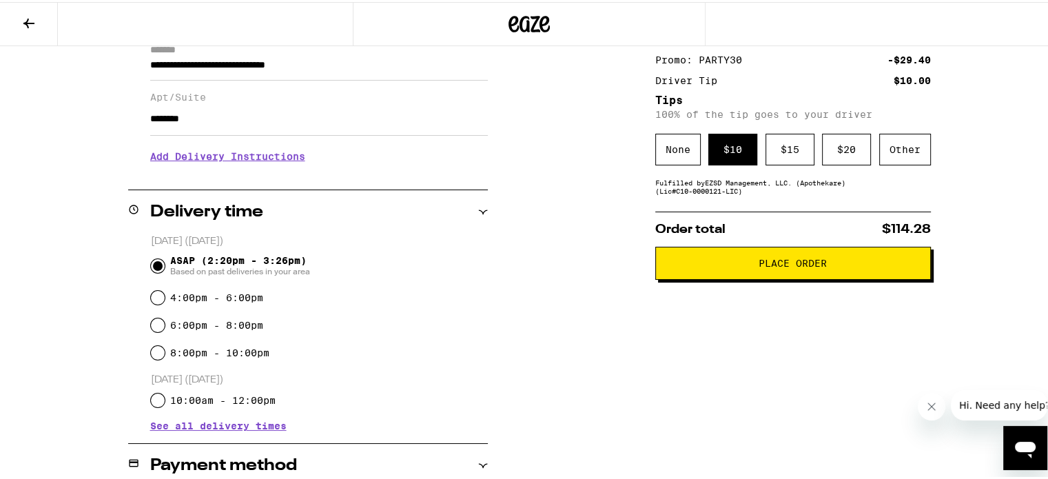
click at [773, 266] on span "Place Order" at bounding box center [793, 261] width 68 height 10
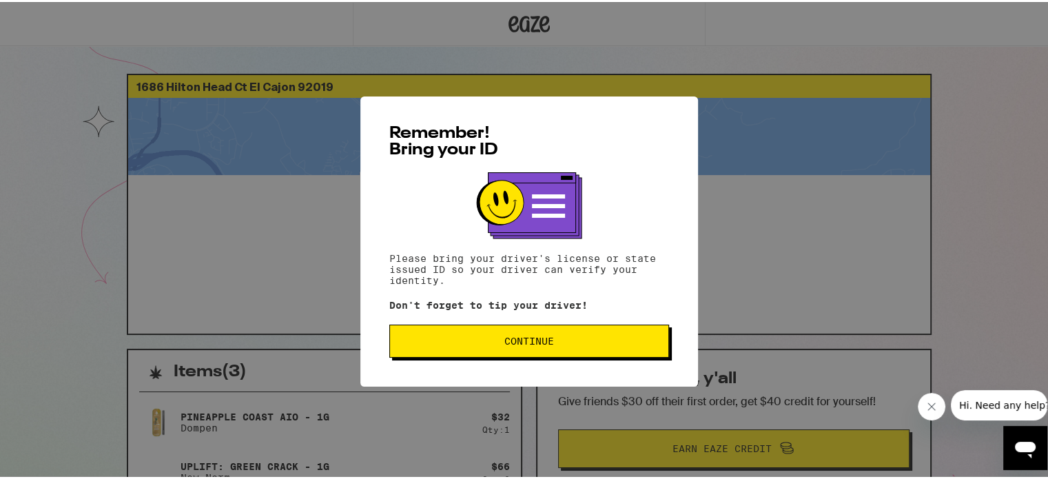
click at [576, 347] on button "Continue" at bounding box center [529, 339] width 280 height 33
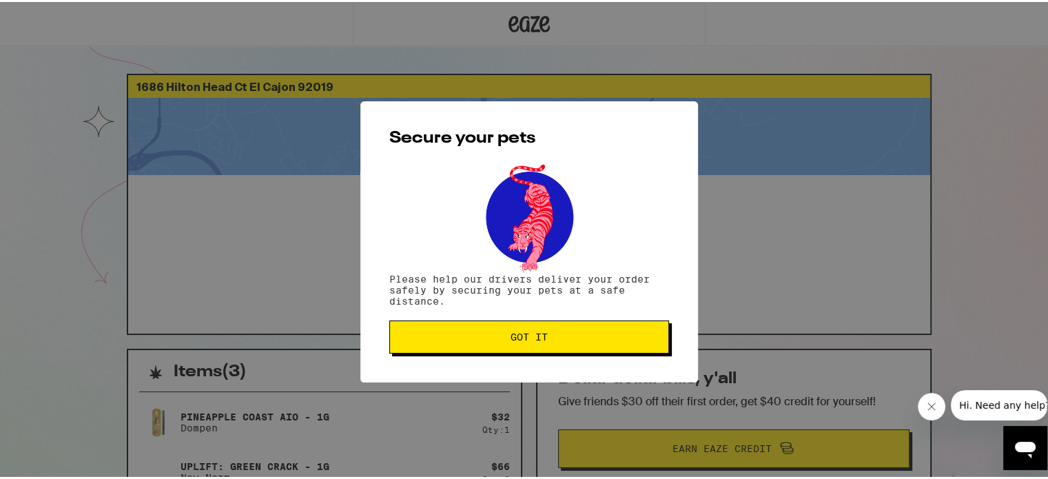
click at [575, 347] on button "Got it" at bounding box center [529, 334] width 280 height 33
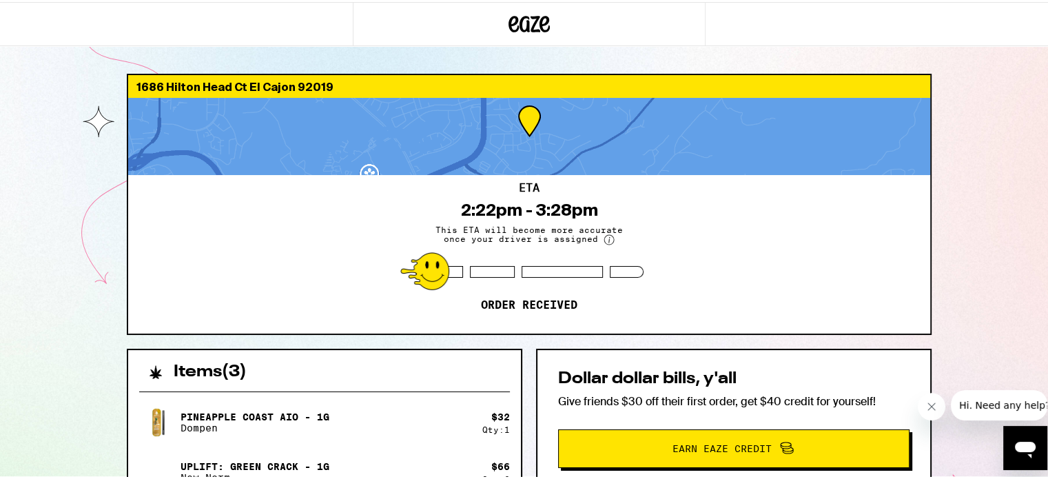
click at [869, 350] on div "Dollar dollar bills, y'all Give friends $30 off their first order, get $40 cred…" at bounding box center [734, 417] width 396 height 141
